Goal: Information Seeking & Learning: Learn about a topic

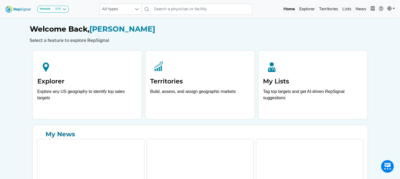
scroll to position [6, 4]
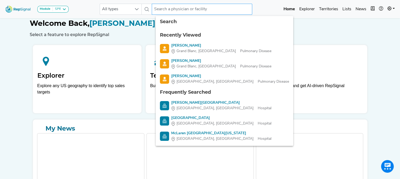
paste input "[PERSON_NAME] and I from Medtronic Lung Health will be in your area and would e…"
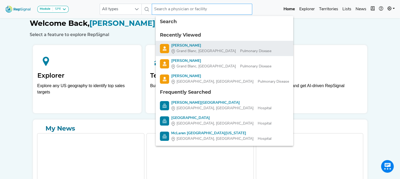
type input "[PERSON_NAME] and I from Medtronic Lung Health will be in your area and would e…"
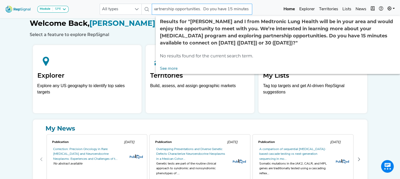
scroll to position [0, 0]
drag, startPoint x: 250, startPoint y: 10, endPoint x: 42, endPoint y: -12, distance: 209.3
click at [42, 0] on html "Module SPE [MEDICAL_DATA] Disposable Bronchoscope SBRT SPE TTNA [MEDICAL_DATA] …" at bounding box center [200, 103] width 400 height 218
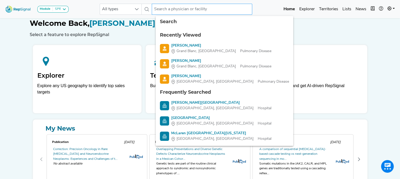
paste input "[PERSON_NAME]"
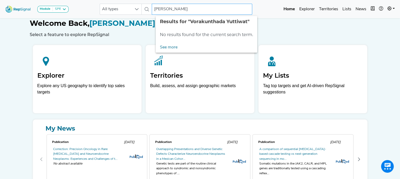
click at [154, 10] on input "[PERSON_NAME]" at bounding box center [202, 9] width 100 height 11
drag, startPoint x: 197, startPoint y: 8, endPoint x: 312, endPoint y: 10, distance: 115.1
click at [312, 10] on div "Module SPE [MEDICAL_DATA] Disposable Bronchoscope SBRT SPE TTNA [MEDICAL_DATA] …" at bounding box center [200, 9] width 400 height 14
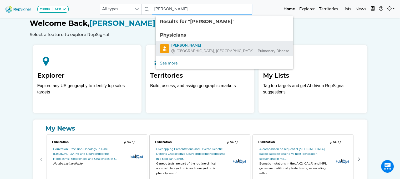
type input "[PERSON_NAME]"
click at [209, 47] on div "[PERSON_NAME]" at bounding box center [230, 46] width 118 height 6
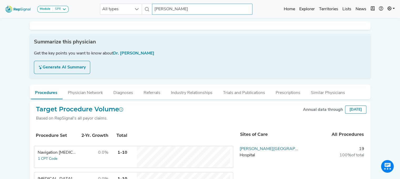
scroll to position [0, 4]
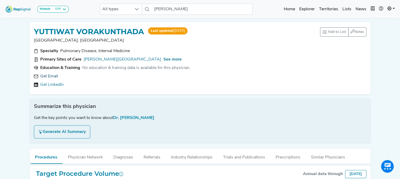
click at [51, 77] on link "Get Email" at bounding box center [49, 76] width 18 height 6
click at [163, 59] on span "See more" at bounding box center [172, 59] width 18 height 4
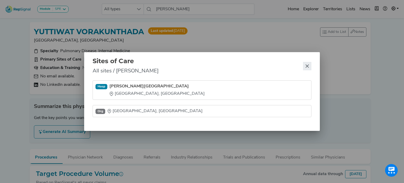
click at [308, 66] on icon "Close" at bounding box center [307, 66] width 4 height 4
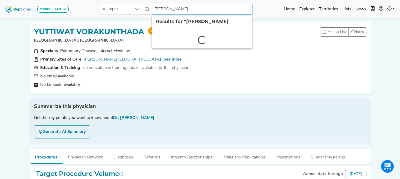
drag, startPoint x: 204, startPoint y: 11, endPoint x: 152, endPoint y: 11, distance: 52.0
click at [152, 11] on input "[PERSON_NAME]" at bounding box center [202, 9] width 100 height 11
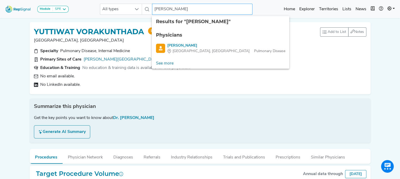
drag, startPoint x: 203, startPoint y: 11, endPoint x: 152, endPoint y: 8, distance: 50.8
click at [152, 8] on input "[PERSON_NAME]" at bounding box center [202, 9] width 100 height 11
click at [117, 60] on link "[PERSON_NAME][GEOGRAPHIC_DATA]" at bounding box center [123, 59] width 78 height 6
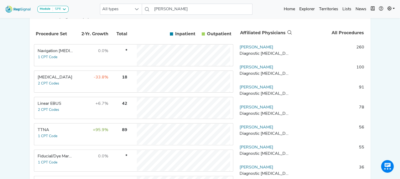
scroll to position [119, 0]
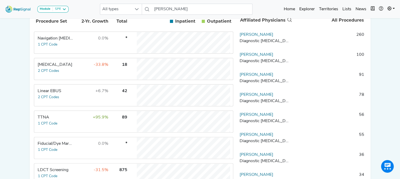
click at [47, 94] on div "Linear EBUS" at bounding box center [56, 91] width 36 height 6
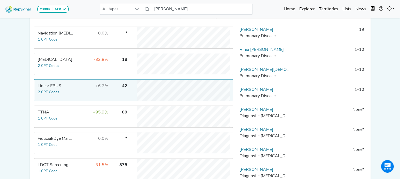
scroll to position [127, 0]
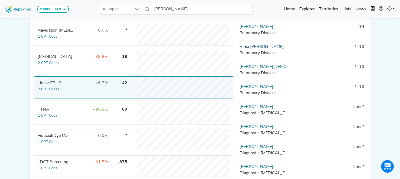
click at [257, 49] on link "Vinia [PERSON_NAME]" at bounding box center [261, 47] width 44 height 4
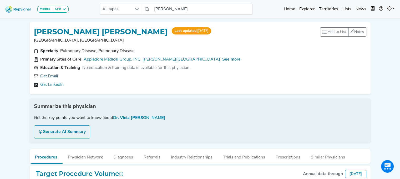
click at [54, 75] on link "Get Email" at bounding box center [49, 76] width 18 height 6
drag, startPoint x: 172, startPoint y: 118, endPoint x: 124, endPoint y: 117, distance: 48.6
click at [124, 117] on div "Get the key points you want to know about Dr. Vinia [PERSON_NAME]" at bounding box center [200, 118] width 332 height 6
copy span "Vinia [PERSON_NAME]"
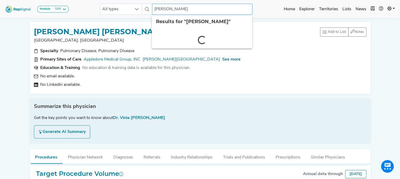
click at [161, 8] on input "[PERSON_NAME]" at bounding box center [202, 9] width 100 height 11
drag, startPoint x: 161, startPoint y: 8, endPoint x: 220, endPoint y: 14, distance: 59.7
click at [220, 14] on input "[PERSON_NAME]" at bounding box center [202, 9] width 100 height 11
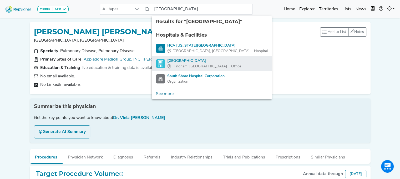
click at [192, 63] on div "[GEOGRAPHIC_DATA]" at bounding box center [204, 61] width 74 height 6
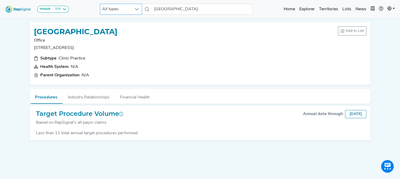
click at [125, 8] on span "All types" at bounding box center [116, 9] width 32 height 11
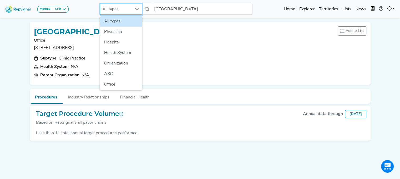
scroll to position [0, 4]
click at [116, 41] on li "Hospital" at bounding box center [121, 42] width 42 height 11
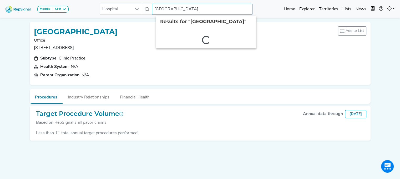
drag, startPoint x: 177, startPoint y: 10, endPoint x: 230, endPoint y: 10, distance: 53.3
click at [230, 10] on input "[GEOGRAPHIC_DATA]" at bounding box center [202, 9] width 100 height 11
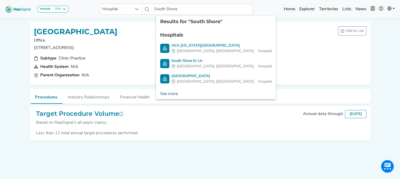
click at [167, 94] on link "See more" at bounding box center [169, 94] width 26 height 11
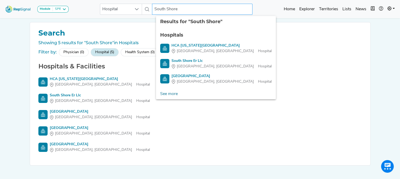
click at [179, 7] on input "South Shore" at bounding box center [202, 9] width 100 height 11
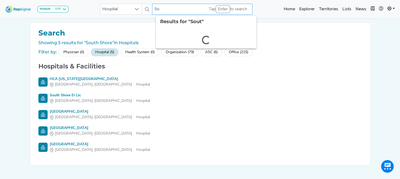
type input "S"
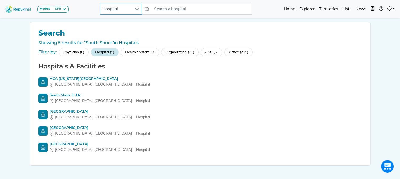
click at [119, 5] on span "Hospital" at bounding box center [116, 9] width 32 height 11
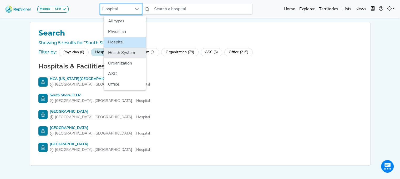
click at [121, 50] on li "Health System" at bounding box center [125, 53] width 42 height 11
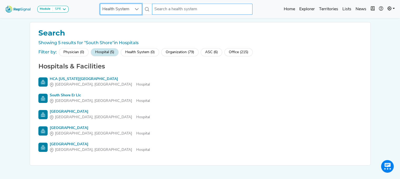
click at [174, 10] on input "text" at bounding box center [202, 9] width 100 height 11
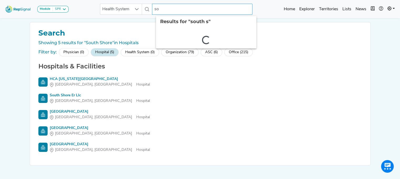
type input "s"
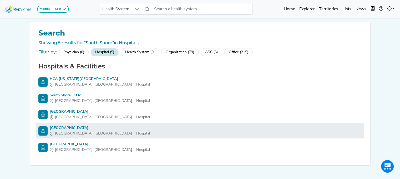
click at [53, 127] on div "[GEOGRAPHIC_DATA]" at bounding box center [100, 128] width 100 height 6
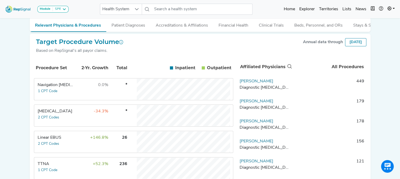
scroll to position [73, 4]
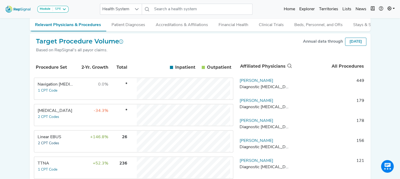
click at [42, 144] on button "2 CPT Codes" at bounding box center [49, 143] width 22 height 6
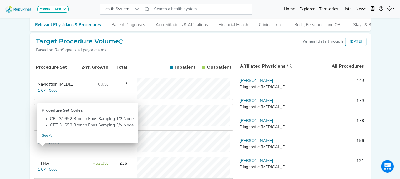
click at [42, 144] on button "2 CPT Codes" at bounding box center [49, 143] width 22 height 6
click at [49, 149] on td "Linear EBUS 2 CPT Codes" at bounding box center [53, 141] width 39 height 21
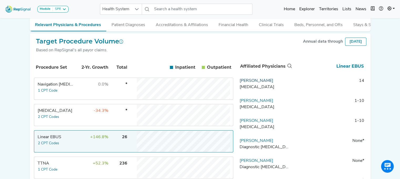
click at [265, 83] on link "[PERSON_NAME]" at bounding box center [256, 81] width 34 height 4
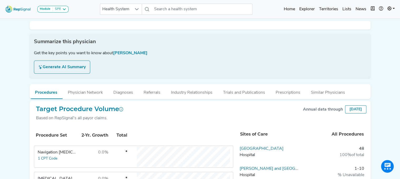
scroll to position [0, 4]
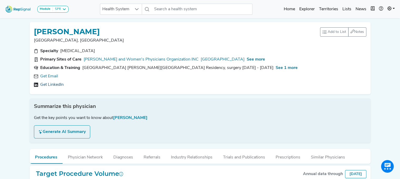
click at [50, 83] on link "Get LinkedIn" at bounding box center [51, 84] width 23 height 6
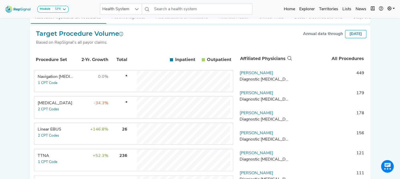
scroll to position [86, 4]
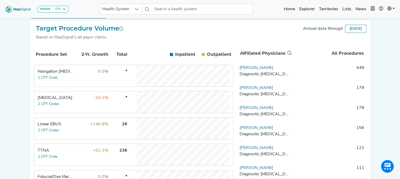
click at [44, 127] on div "Linear EBUS" at bounding box center [56, 124] width 36 height 6
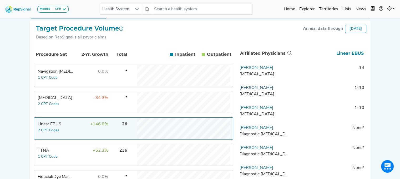
click at [247, 90] on link "[PERSON_NAME]" at bounding box center [256, 88] width 34 height 4
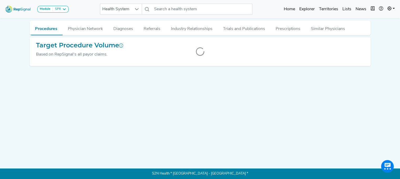
scroll to position [0, 4]
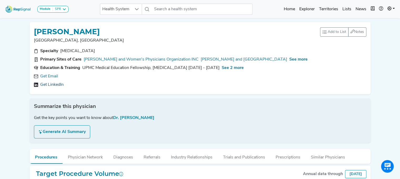
click at [50, 85] on link "Get LinkedIn" at bounding box center [51, 84] width 23 height 6
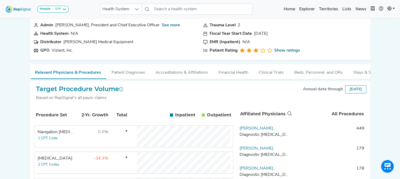
scroll to position [45, 4]
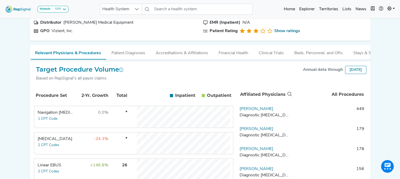
click at [51, 168] on div "Linear EBUS" at bounding box center [56, 165] width 36 height 6
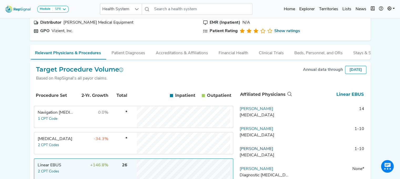
click at [248, 151] on link "[PERSON_NAME]" at bounding box center [256, 149] width 34 height 4
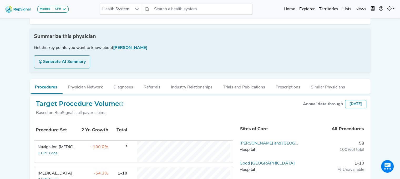
scroll to position [0, 4]
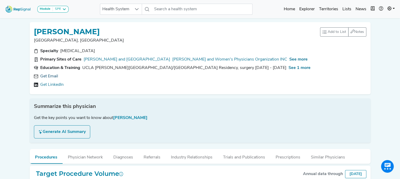
click at [36, 79] on div "Get Email" at bounding box center [200, 76] width 332 height 6
click at [41, 77] on link "Get Email" at bounding box center [49, 76] width 18 height 6
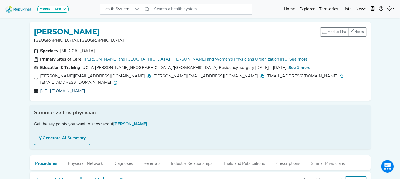
click at [85, 88] on link "[URL][DOMAIN_NAME]" at bounding box center [62, 91] width 45 height 6
click at [99, 75] on div "[PERSON_NAME][EMAIL_ADDRESS][DOMAIN_NAME]" at bounding box center [95, 76] width 111 height 6
drag, startPoint x: 36, startPoint y: 75, endPoint x: 98, endPoint y: 75, distance: 62.0
click at [98, 75] on div "[PERSON_NAME][EMAIL_ADDRESS][DOMAIN_NAME]" at bounding box center [95, 76] width 111 height 6
copy div "[PERSON_NAME][EMAIL_ADDRESS][DOMAIN_NAME]"
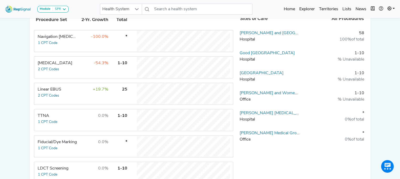
scroll to position [187, 4]
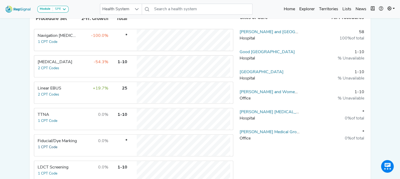
click at [38, 144] on button "1 CPT Code" at bounding box center [48, 147] width 20 height 6
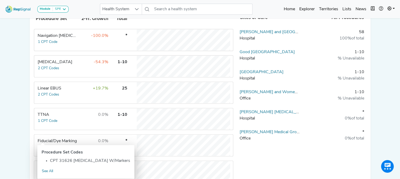
click at [19, 125] on div "Module SPE [MEDICAL_DATA] Disposable Bronchoscope SBRT SPE TTNA [MEDICAL_DATA] …" at bounding box center [200, 45] width 400 height 464
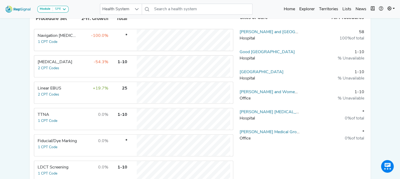
click at [42, 164] on div "LDCT Screening" at bounding box center [57, 167] width 39 height 6
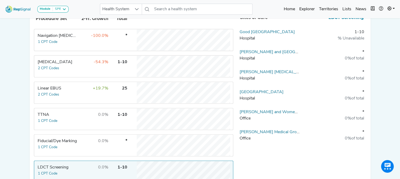
click at [52, 59] on div "[MEDICAL_DATA]" at bounding box center [57, 62] width 39 height 6
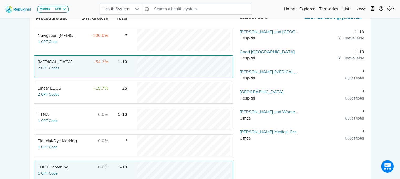
click at [40, 65] on button "2 CPT Codes" at bounding box center [49, 68] width 22 height 6
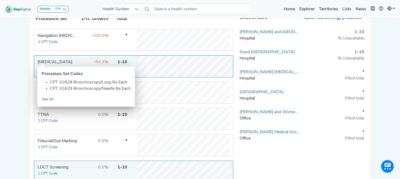
scroll to position [31, 4]
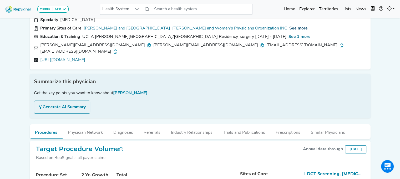
click at [289, 27] on span "See more" at bounding box center [298, 28] width 18 height 4
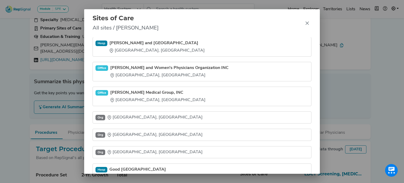
scroll to position [0, 0]
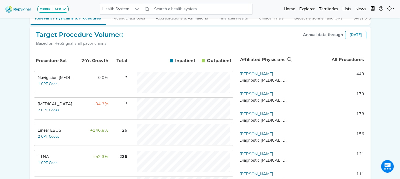
scroll to position [84, 0]
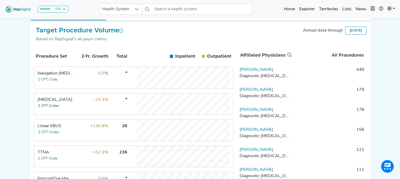
click at [53, 107] on button "2 CPT Codes" at bounding box center [49, 106] width 22 height 6
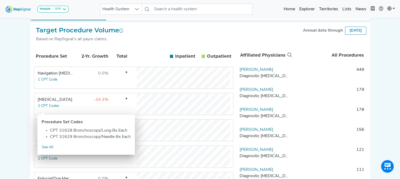
click at [27, 135] on div "[GEOGRAPHIC_DATA] [GEOGRAPHIC_DATA], [GEOGRAPHIC_DATA] Add to List Recent Lists…" at bounding box center [200, 107] width 347 height 347
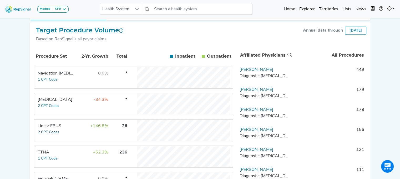
click at [49, 133] on button "2 CPT Codes" at bounding box center [49, 132] width 22 height 6
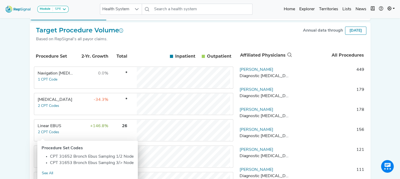
click at [50, 129] on div "Linear EBUS" at bounding box center [56, 126] width 36 height 6
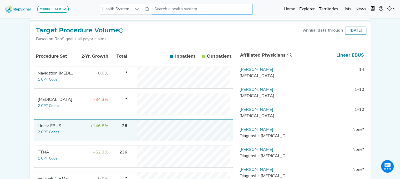
click at [163, 6] on input "text" at bounding box center [202, 9] width 100 height 11
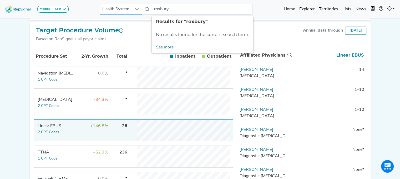
click at [127, 12] on span "Health System" at bounding box center [116, 9] width 32 height 11
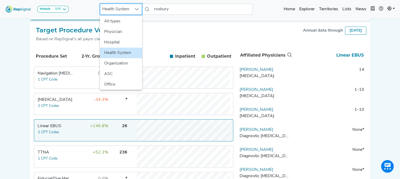
scroll to position [84, 4]
click at [124, 40] on li "Hospital" at bounding box center [121, 42] width 42 height 11
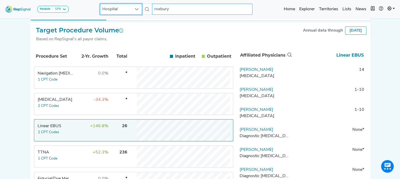
click at [176, 10] on input "roxbury" at bounding box center [202, 9] width 100 height 11
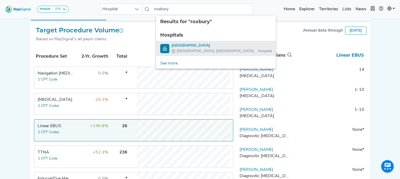
click at [171, 44] on div "[GEOGRAPHIC_DATA]" at bounding box center [221, 46] width 100 height 6
type input "[GEOGRAPHIC_DATA]"
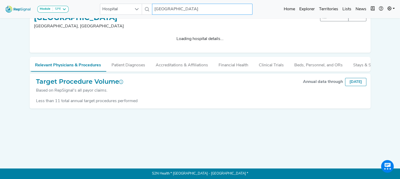
scroll to position [0, 4]
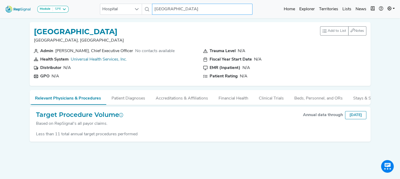
drag, startPoint x: 219, startPoint y: 9, endPoint x: 76, endPoint y: 5, distance: 143.0
click at [76, 5] on div "Module SPE [MEDICAL_DATA] Disposable Bronchoscope SBRT SPE TTNA [MEDICAL_DATA] …" at bounding box center [200, 9] width 400 height 14
click at [150, 170] on div "[GEOGRAPHIC_DATA] [GEOGRAPHIC_DATA] Add to List Recent Lists: Starred Hospitals…" at bounding box center [200, 94] width 347 height 152
click at [163, 10] on input "text" at bounding box center [202, 9] width 100 height 11
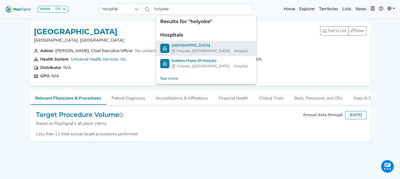
click at [188, 44] on div "[GEOGRAPHIC_DATA]" at bounding box center [209, 46] width 76 height 6
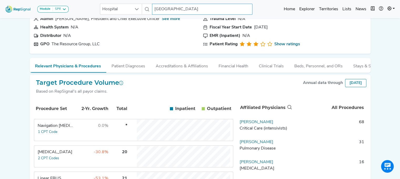
scroll to position [52, 4]
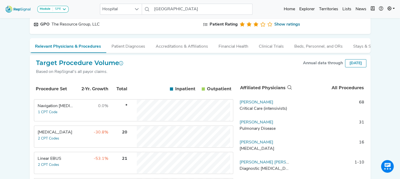
click at [45, 156] on td "Linear EBUS 2 CPT Codes" at bounding box center [53, 162] width 39 height 21
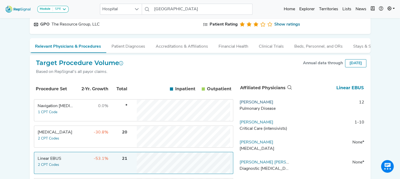
click at [256, 104] on link "[PERSON_NAME]" at bounding box center [256, 102] width 34 height 4
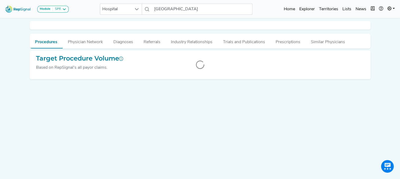
scroll to position [0, 4]
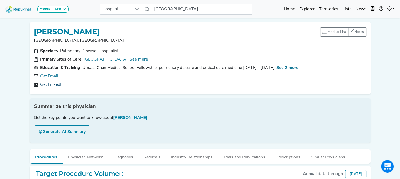
click at [47, 83] on link "Get LinkedIn" at bounding box center [51, 84] width 23 height 6
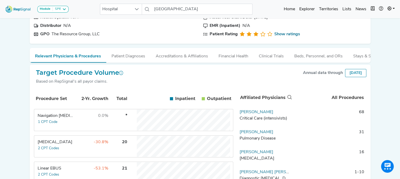
scroll to position [68, 4]
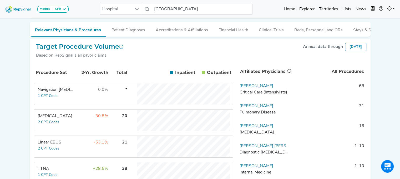
click at [43, 156] on td "Linear EBUS 2 CPT Codes" at bounding box center [53, 146] width 39 height 21
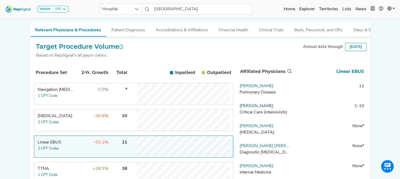
click at [255, 108] on link "[PERSON_NAME]" at bounding box center [256, 106] width 34 height 4
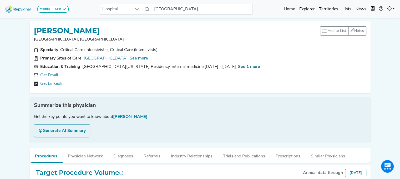
scroll to position [0, 4]
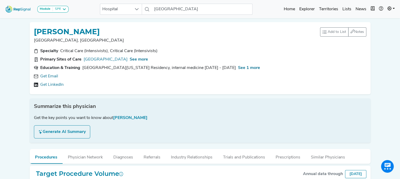
click at [43, 84] on link "Get LinkedIn" at bounding box center [51, 84] width 23 height 6
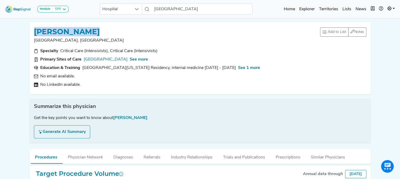
drag, startPoint x: 110, startPoint y: 27, endPoint x: 29, endPoint y: 32, distance: 81.1
click at [30, 32] on div "[PERSON_NAME] Springfield, [GEOGRAPHIC_DATA] Add to List Recent Lists: Starred …" at bounding box center [200, 58] width 341 height 72
copy h1 "[PERSON_NAME]"
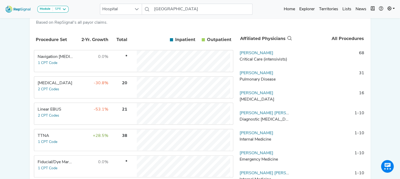
scroll to position [104, 4]
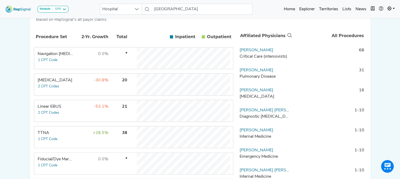
click at [50, 109] on div "Linear EBUS" at bounding box center [56, 106] width 36 height 6
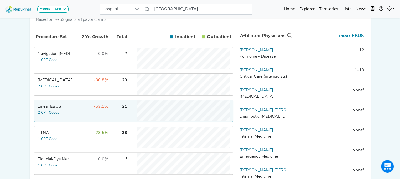
click at [50, 110] on div "Linear EBUS" at bounding box center [56, 106] width 36 height 6
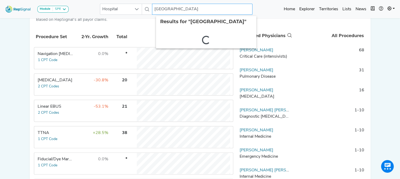
drag, startPoint x: 160, startPoint y: 11, endPoint x: 353, endPoint y: 22, distance: 194.0
click at [353, 22] on div "Module SPE [MEDICAL_DATA] Disposable Bronchoscope SBRT SPE TTNA [MEDICAL_DATA] …" at bounding box center [200, 90] width 400 height 388
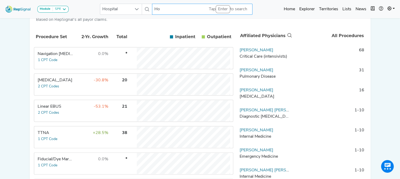
type input "H"
type input "[GEOGRAPHIC_DATA]"
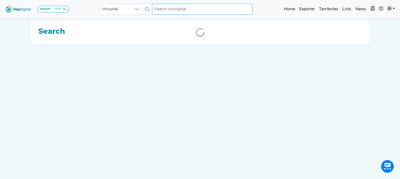
scroll to position [0, 4]
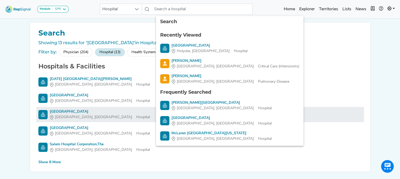
click at [65, 109] on div "[GEOGRAPHIC_DATA]" at bounding box center [100, 112] width 100 height 6
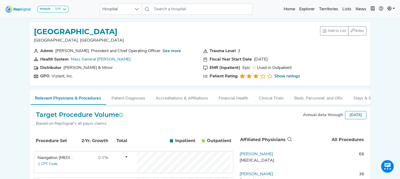
scroll to position [44, 4]
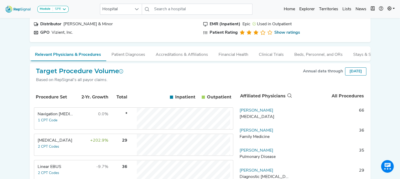
click at [43, 169] on div "Linear EBUS" at bounding box center [56, 166] width 36 height 6
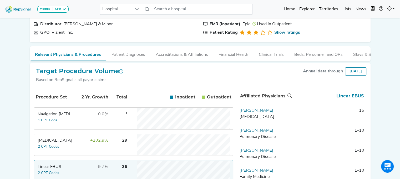
click at [44, 169] on div "Linear EBUS" at bounding box center [56, 166] width 36 height 6
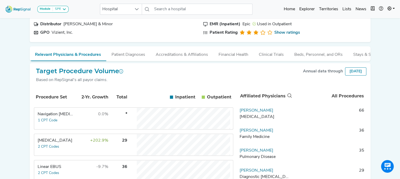
click at [45, 170] on div "Linear EBUS" at bounding box center [56, 166] width 36 height 6
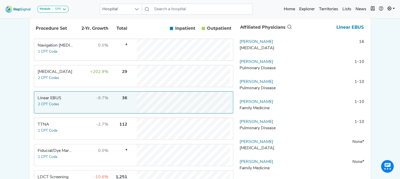
scroll to position [113, 4]
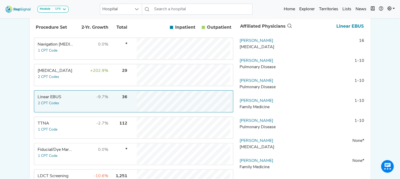
click at [399, 102] on html "Module SPE [MEDICAL_DATA] Disposable Bronchoscope SBRT SPE TTNA [MEDICAL_DATA] …" at bounding box center [200, 81] width 400 height 388
click at [256, 42] on td "[PERSON_NAME] [MEDICAL_DATA]" at bounding box center [264, 46] width 55 height 16
click at [256, 43] on link "[PERSON_NAME]" at bounding box center [256, 41] width 34 height 4
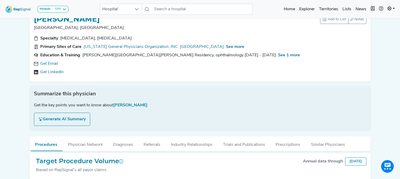
scroll to position [0, 4]
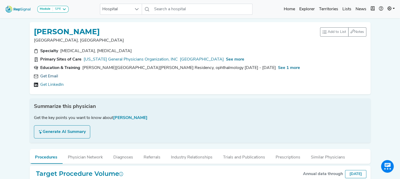
click at [45, 76] on link "Get Email" at bounding box center [49, 76] width 18 height 6
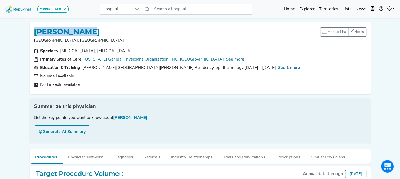
drag, startPoint x: 105, startPoint y: 32, endPoint x: 24, endPoint y: 28, distance: 80.5
click at [28, 28] on div "[PERSON_NAME] [GEOGRAPHIC_DATA], [GEOGRAPHIC_DATA] Add to List Recent Lists: St…" at bounding box center [200, 58] width 345 height 72
copy h1 "[PERSON_NAME]"
click at [226, 59] on span "See more" at bounding box center [235, 59] width 18 height 4
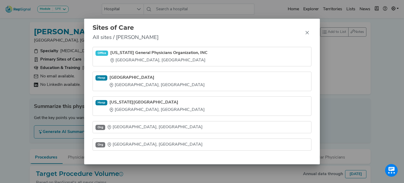
click at [18, 81] on div "Sites of Care All sites / [PERSON_NAME] Office [US_STATE] General Physicians Or…" at bounding box center [202, 91] width 404 height 183
click at [305, 34] on icon "Close" at bounding box center [307, 32] width 4 height 4
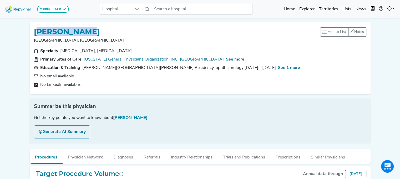
drag, startPoint x: 113, startPoint y: 27, endPoint x: 41, endPoint y: 28, distance: 72.3
click at [41, 28] on div "[PERSON_NAME]" at bounding box center [177, 31] width 286 height 10
drag, startPoint x: 100, startPoint y: 29, endPoint x: 24, endPoint y: 29, distance: 75.7
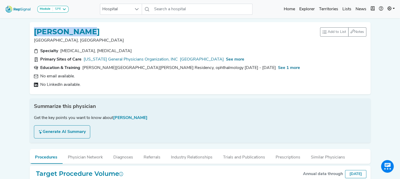
copy h1 "[PERSON_NAME]"
